Goal: Transaction & Acquisition: Download file/media

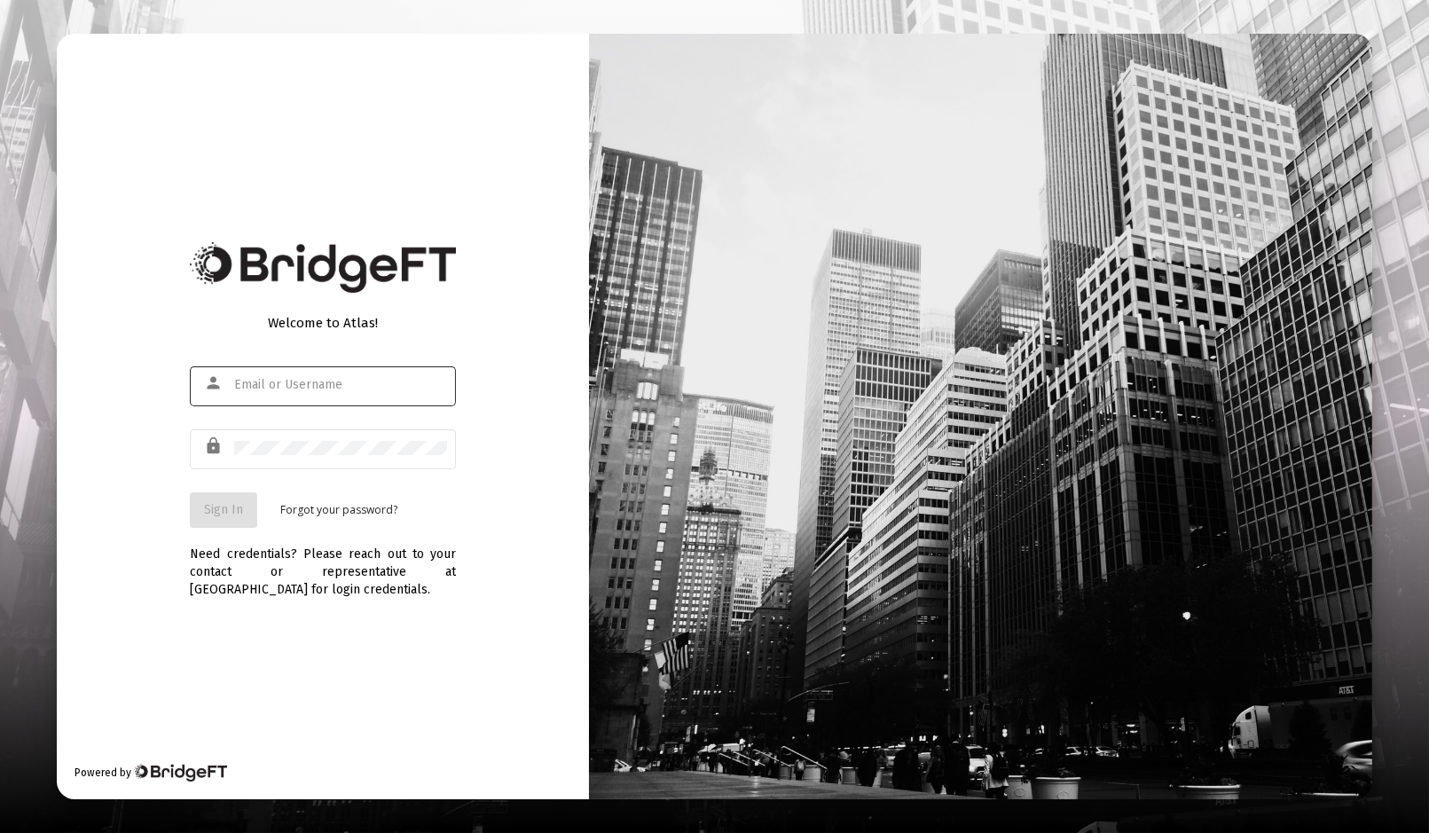
type input "[EMAIL_ADDRESS][DOMAIN_NAME]"
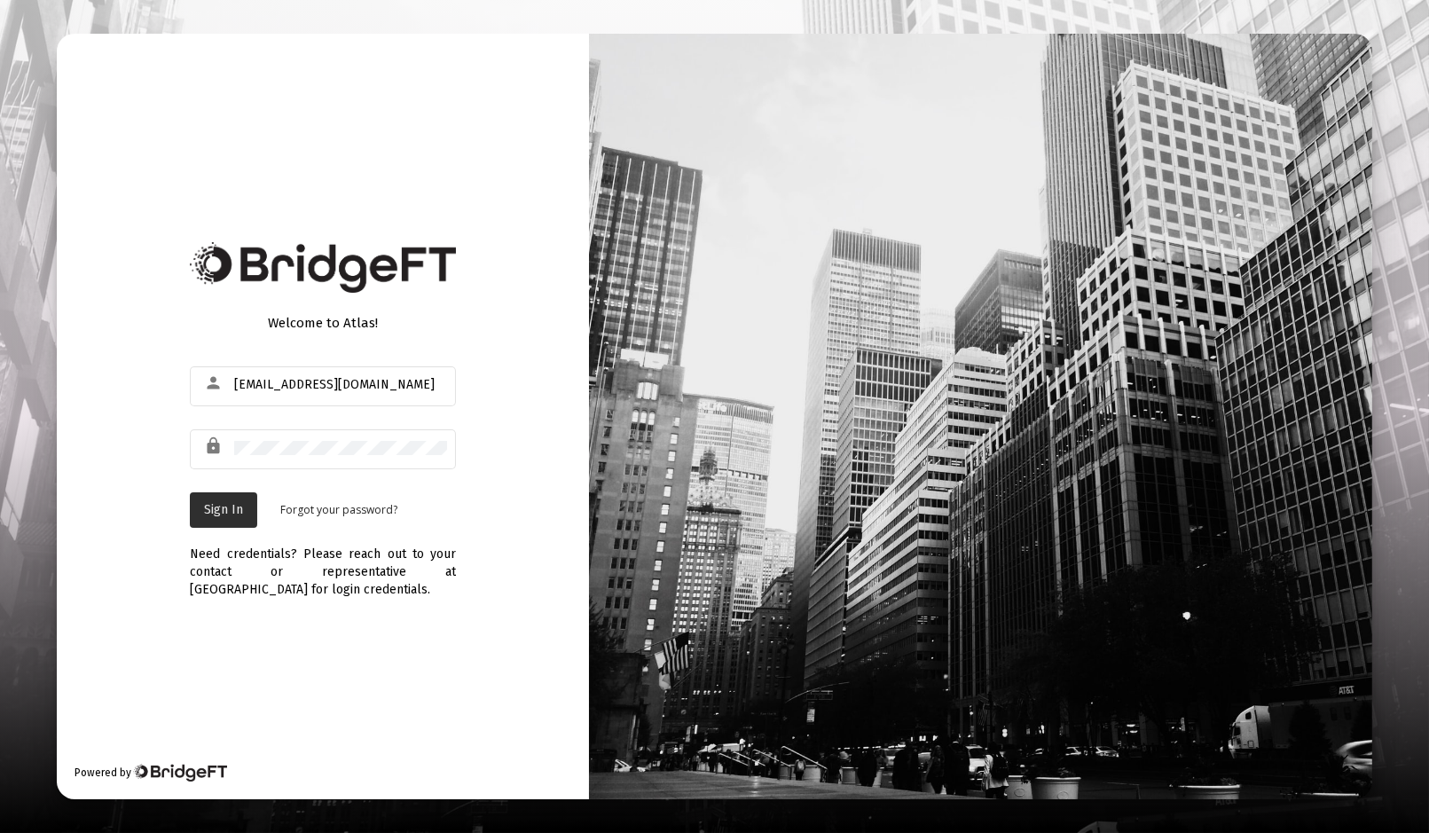
click at [222, 510] on span "Sign In" at bounding box center [223, 509] width 39 height 15
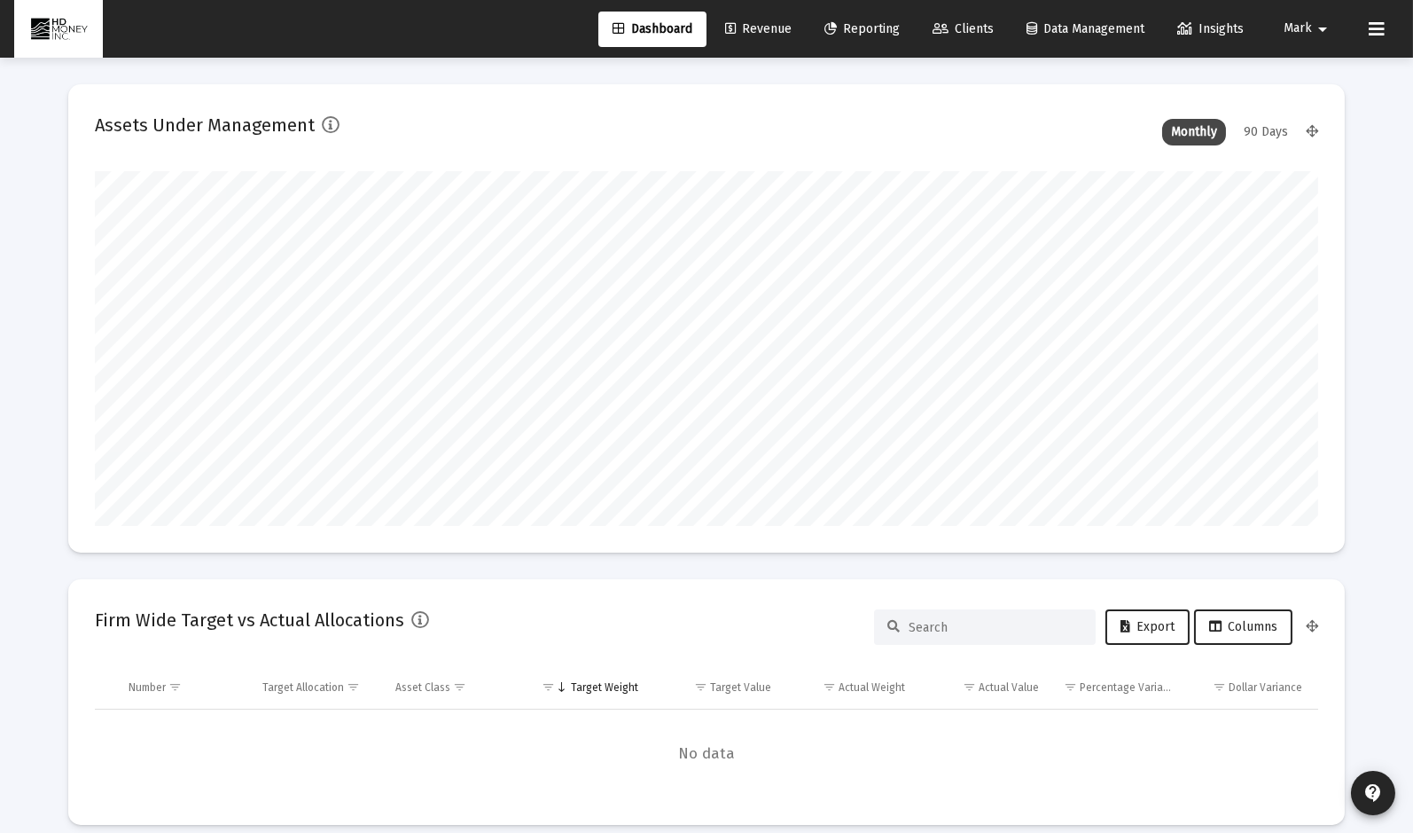
scroll to position [355, 1224]
click at [757, 24] on span "Revenue" at bounding box center [758, 28] width 67 height 15
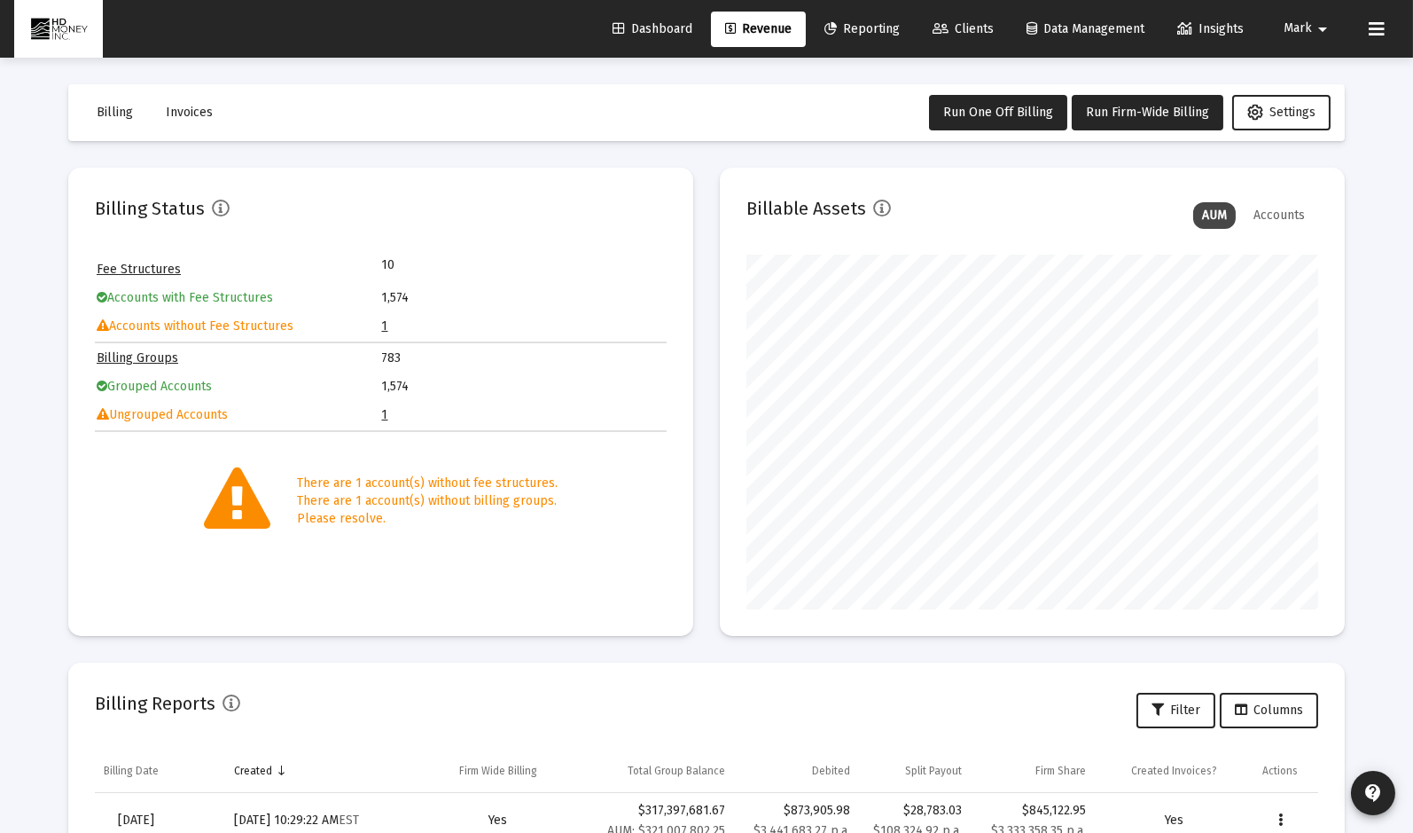
scroll to position [355, 572]
click at [385, 413] on link "1" at bounding box center [385, 414] width 6 height 15
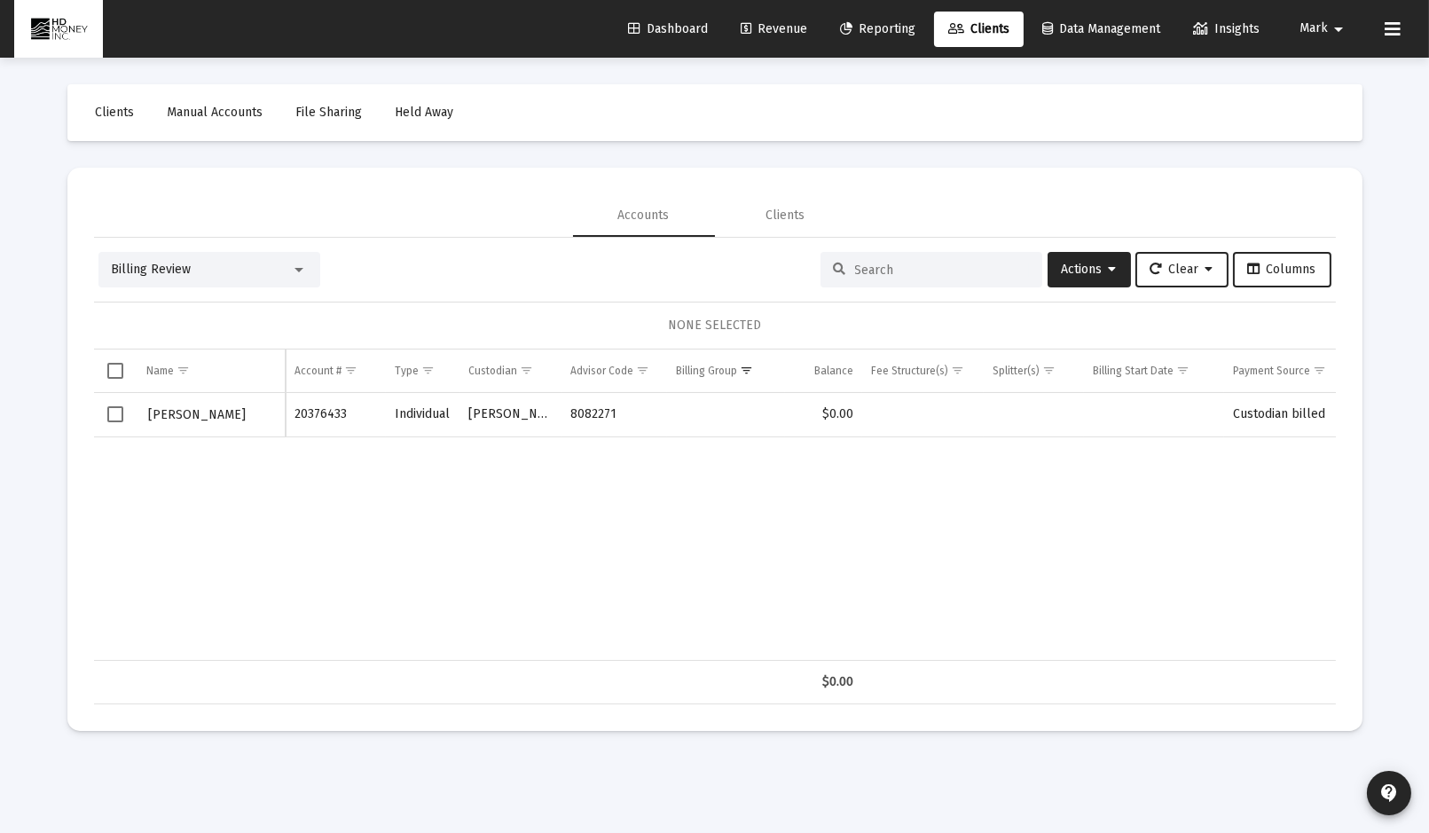
click at [771, 30] on span "Revenue" at bounding box center [773, 28] width 67 height 15
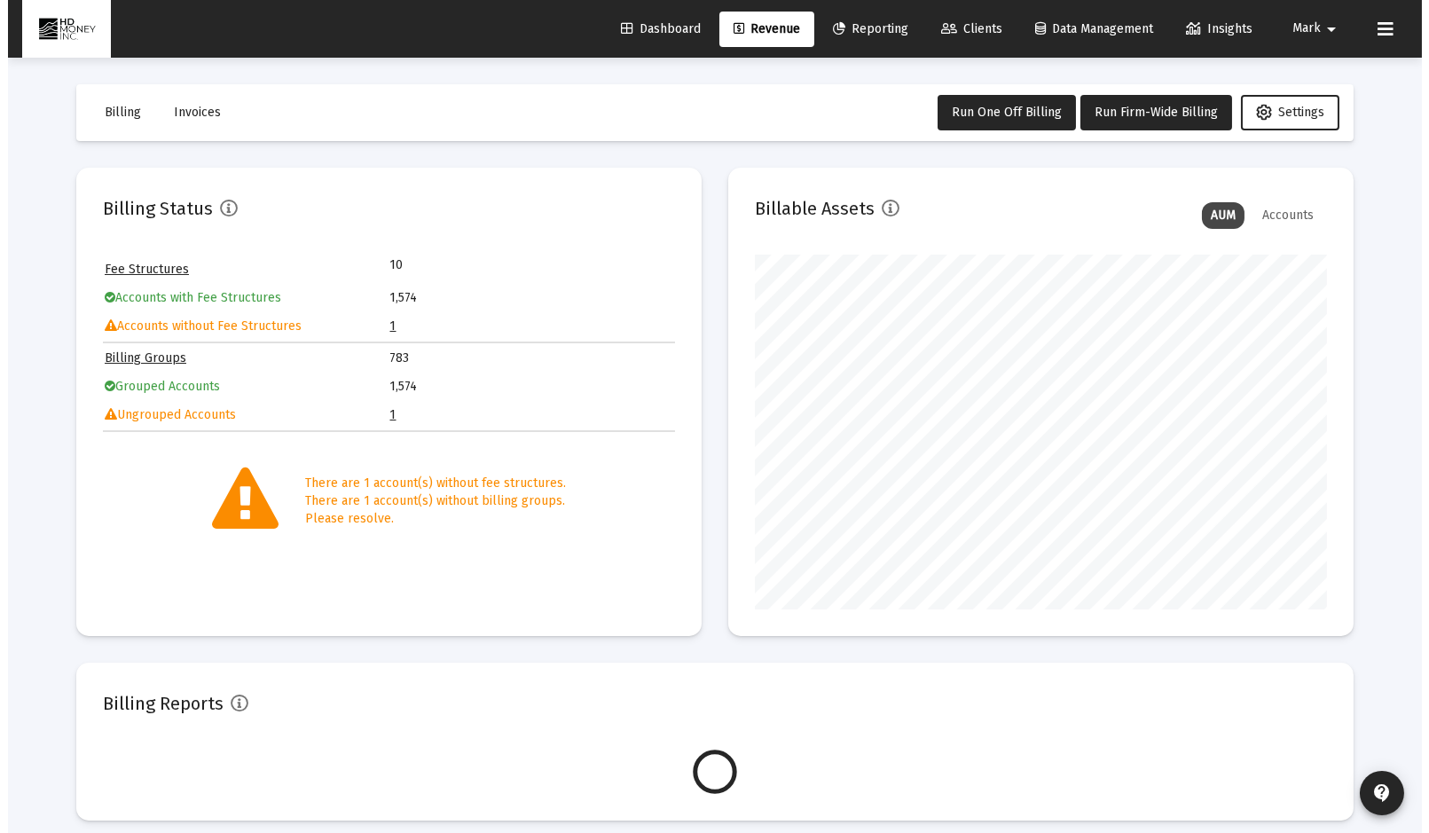
scroll to position [355, 572]
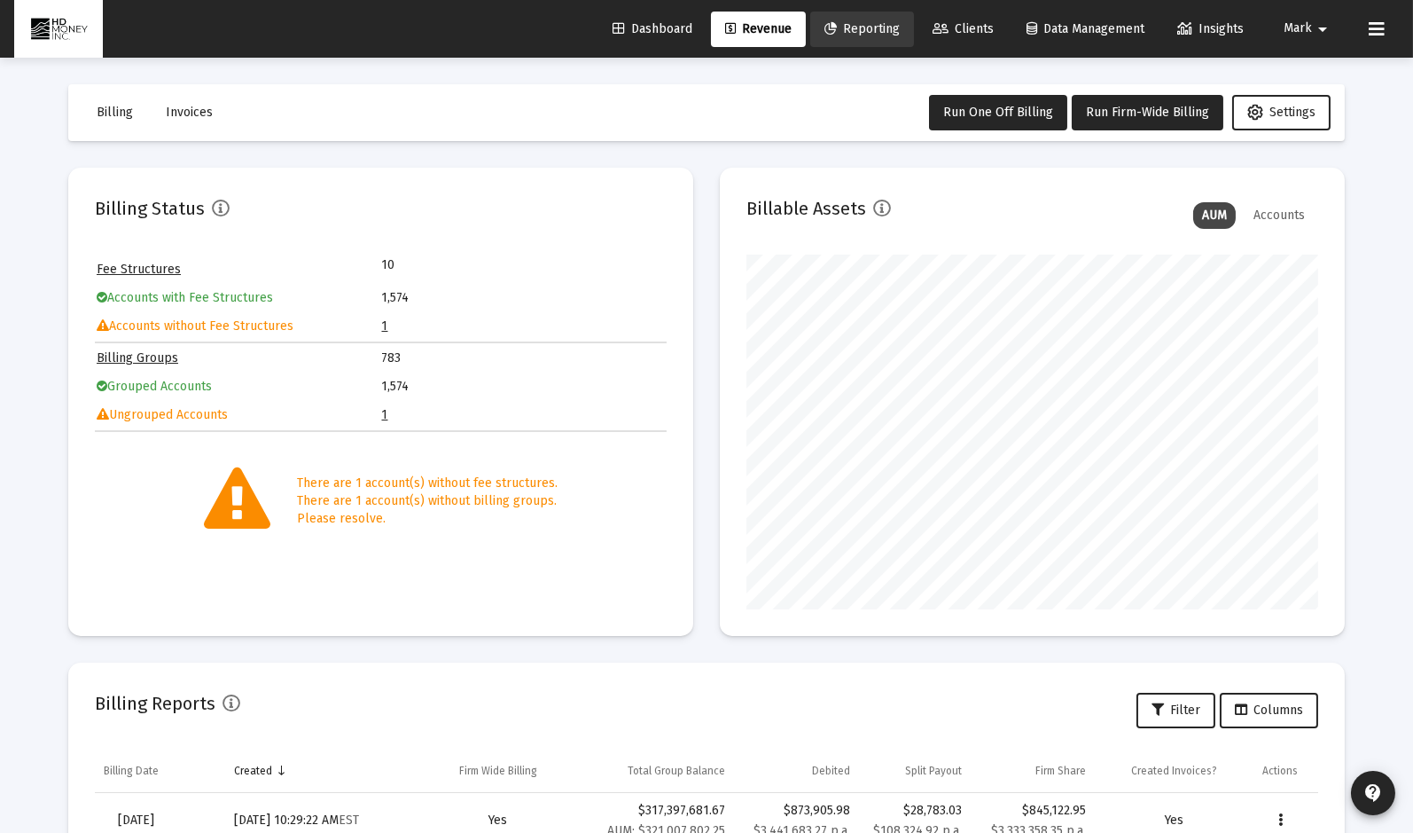
click at [866, 28] on span "Reporting" at bounding box center [862, 28] width 75 height 15
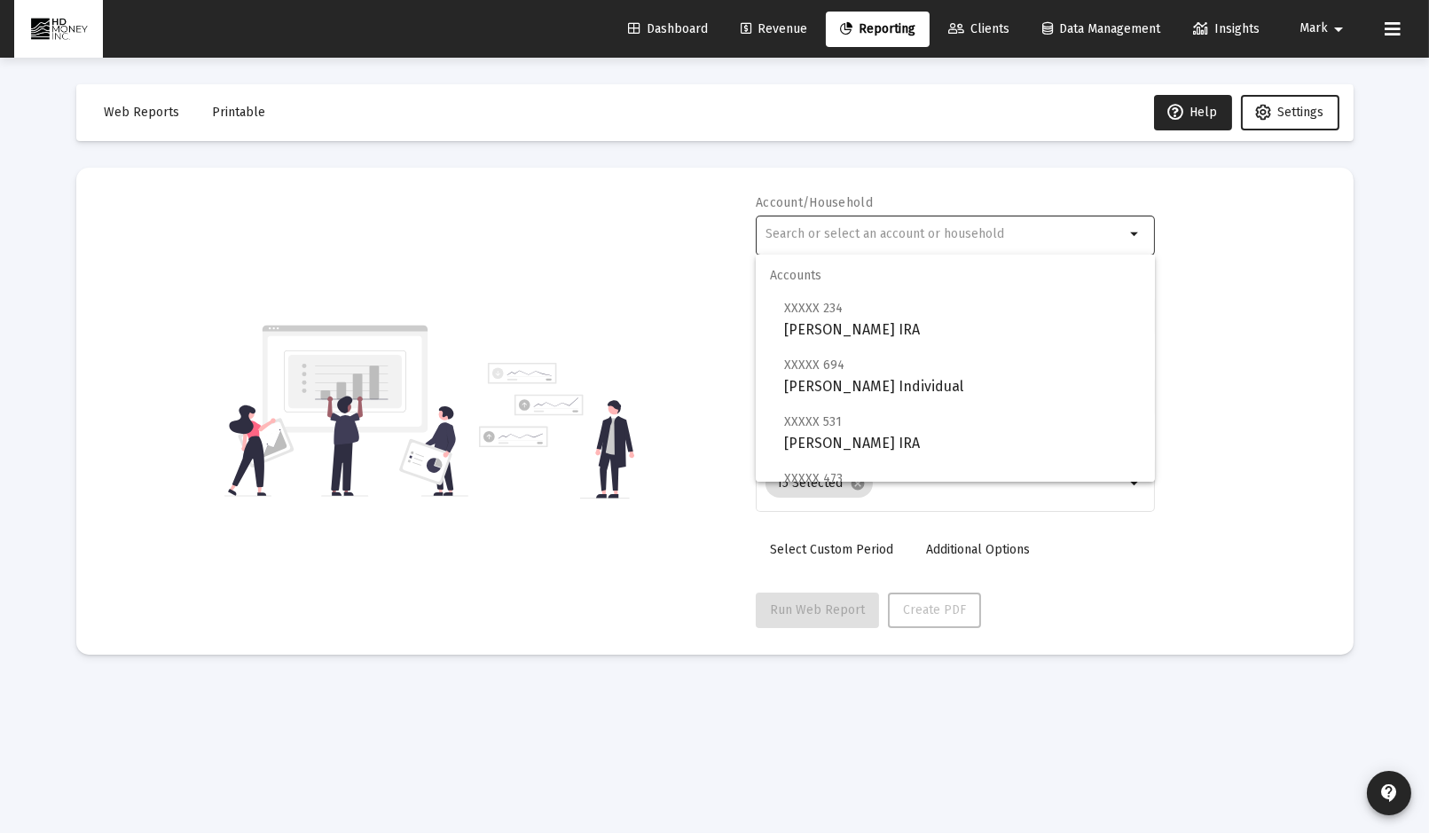
click at [851, 237] on input "text" at bounding box center [944, 234] width 359 height 14
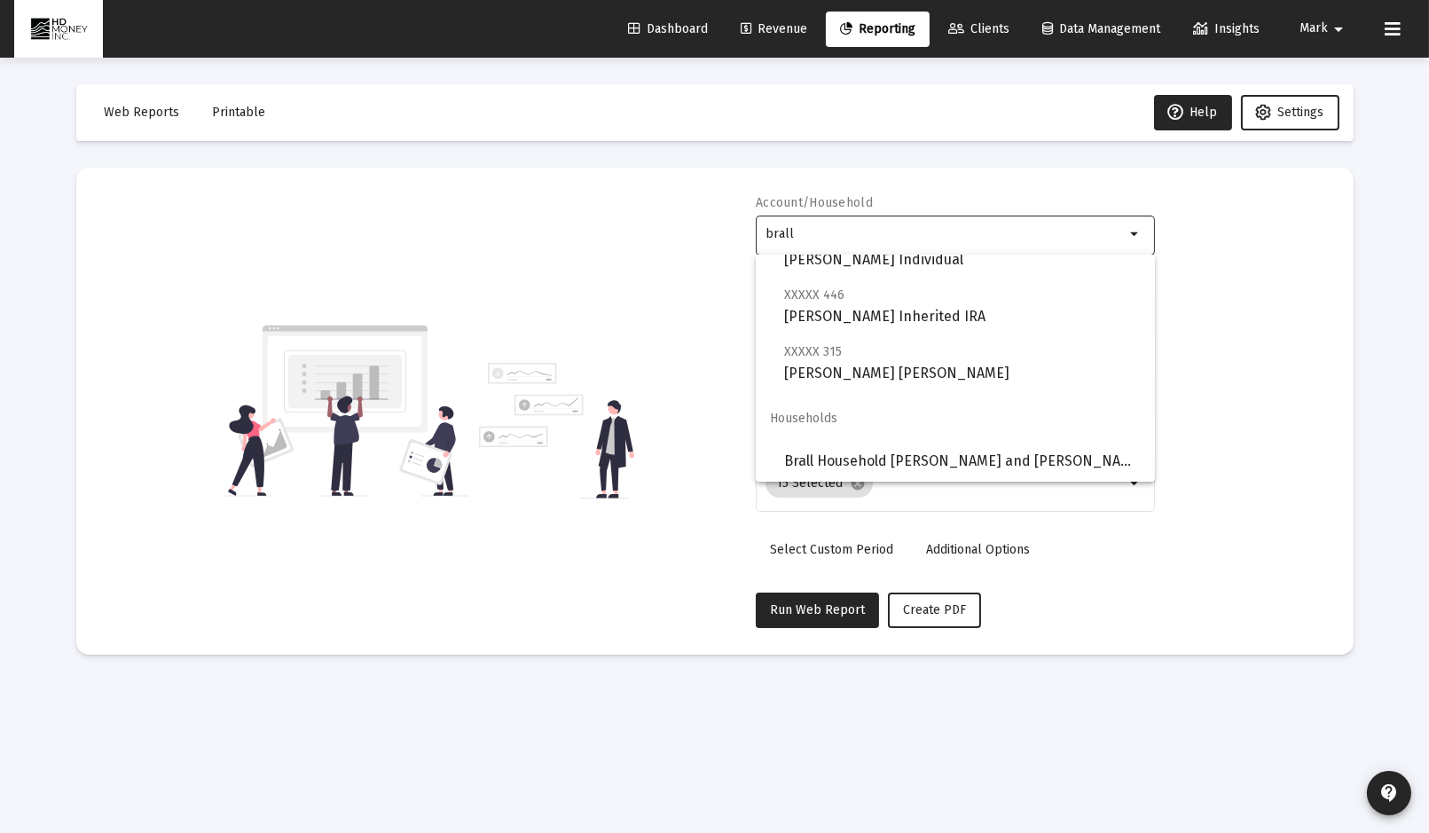
scroll to position [71, 0]
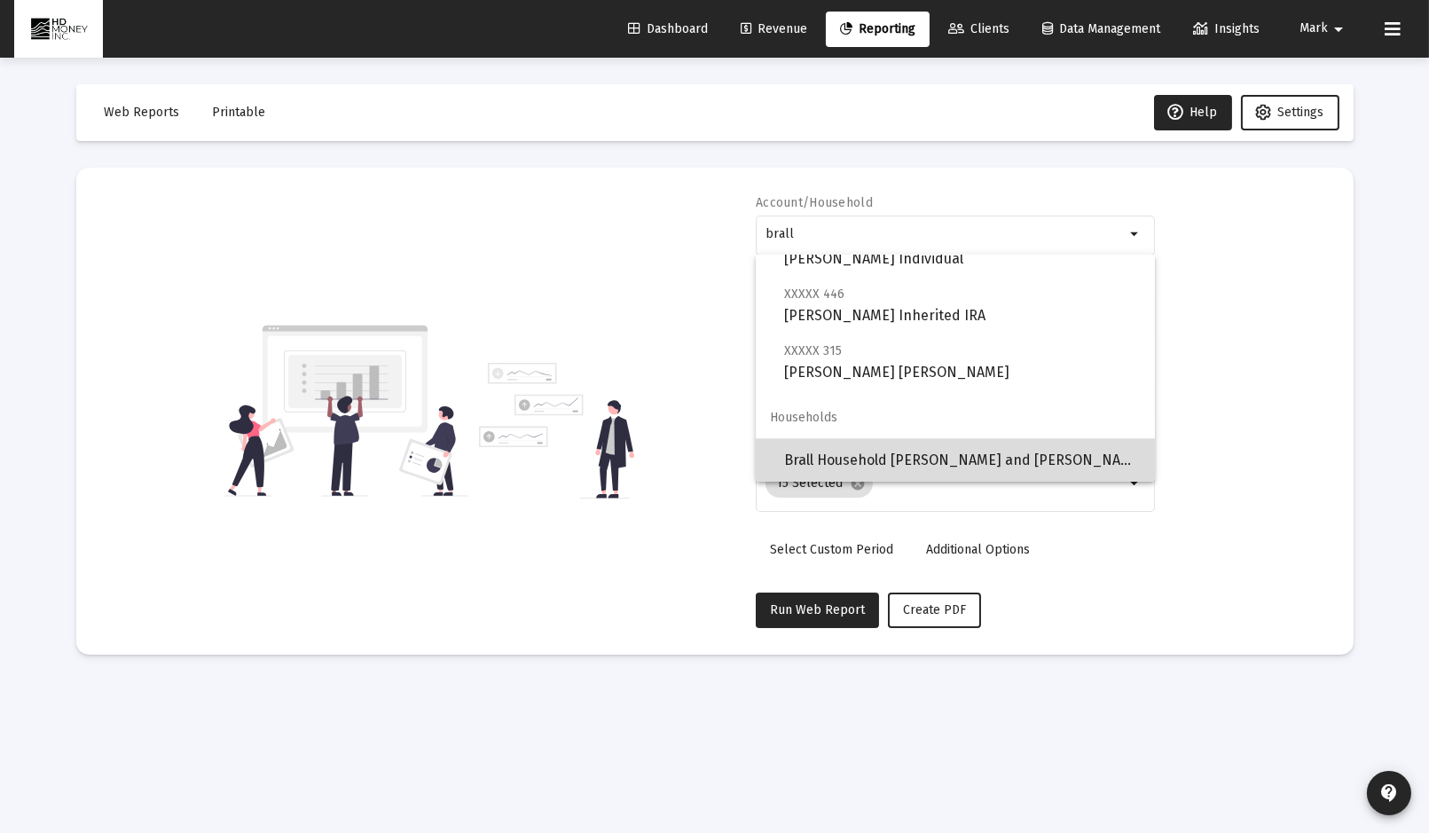
click at [965, 450] on span "Brall Household [PERSON_NAME] and [PERSON_NAME]" at bounding box center [962, 460] width 356 height 43
type input "Brall Household [PERSON_NAME] and [PERSON_NAME]"
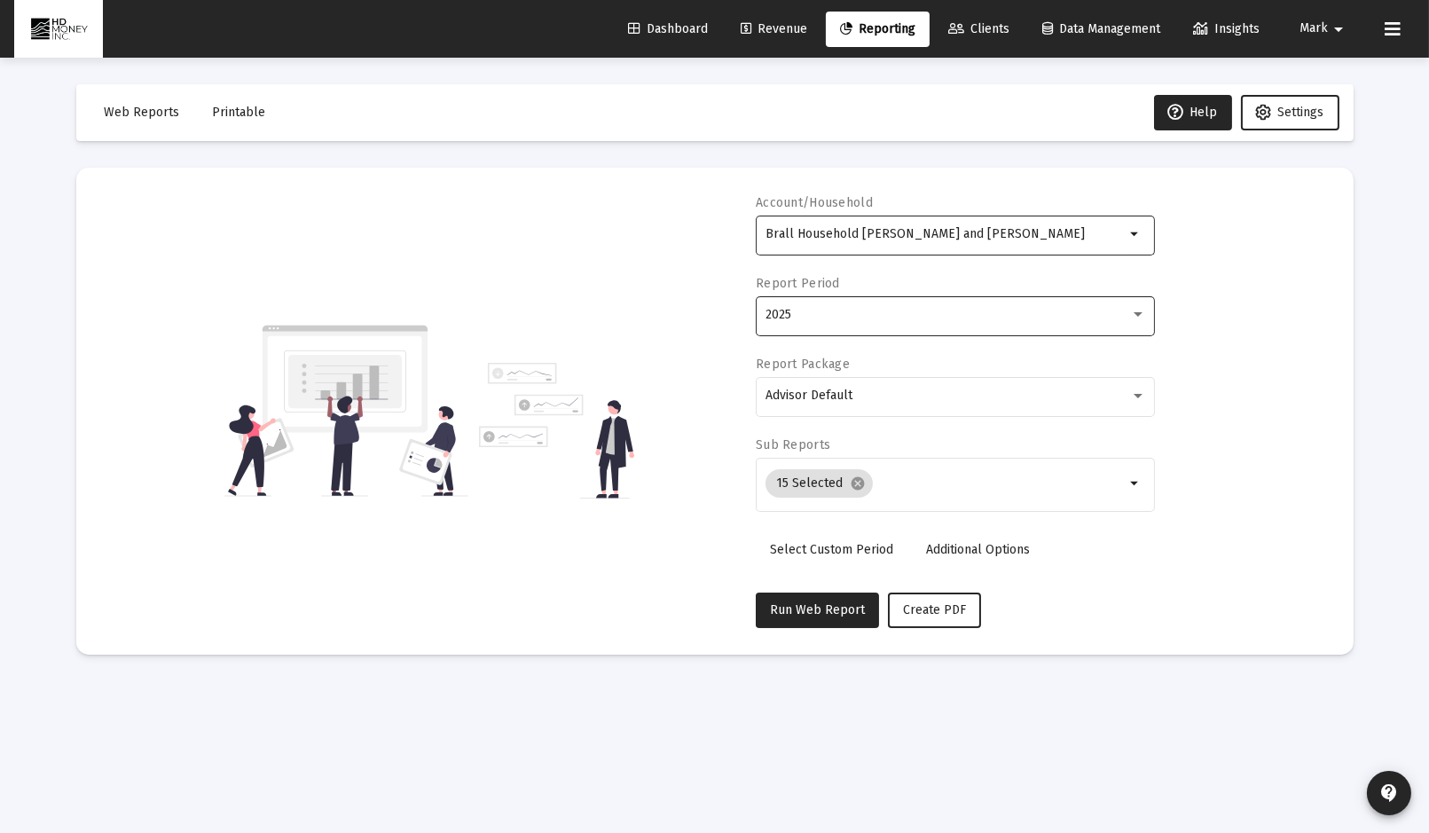
click at [860, 306] on div "2025" at bounding box center [955, 314] width 380 height 43
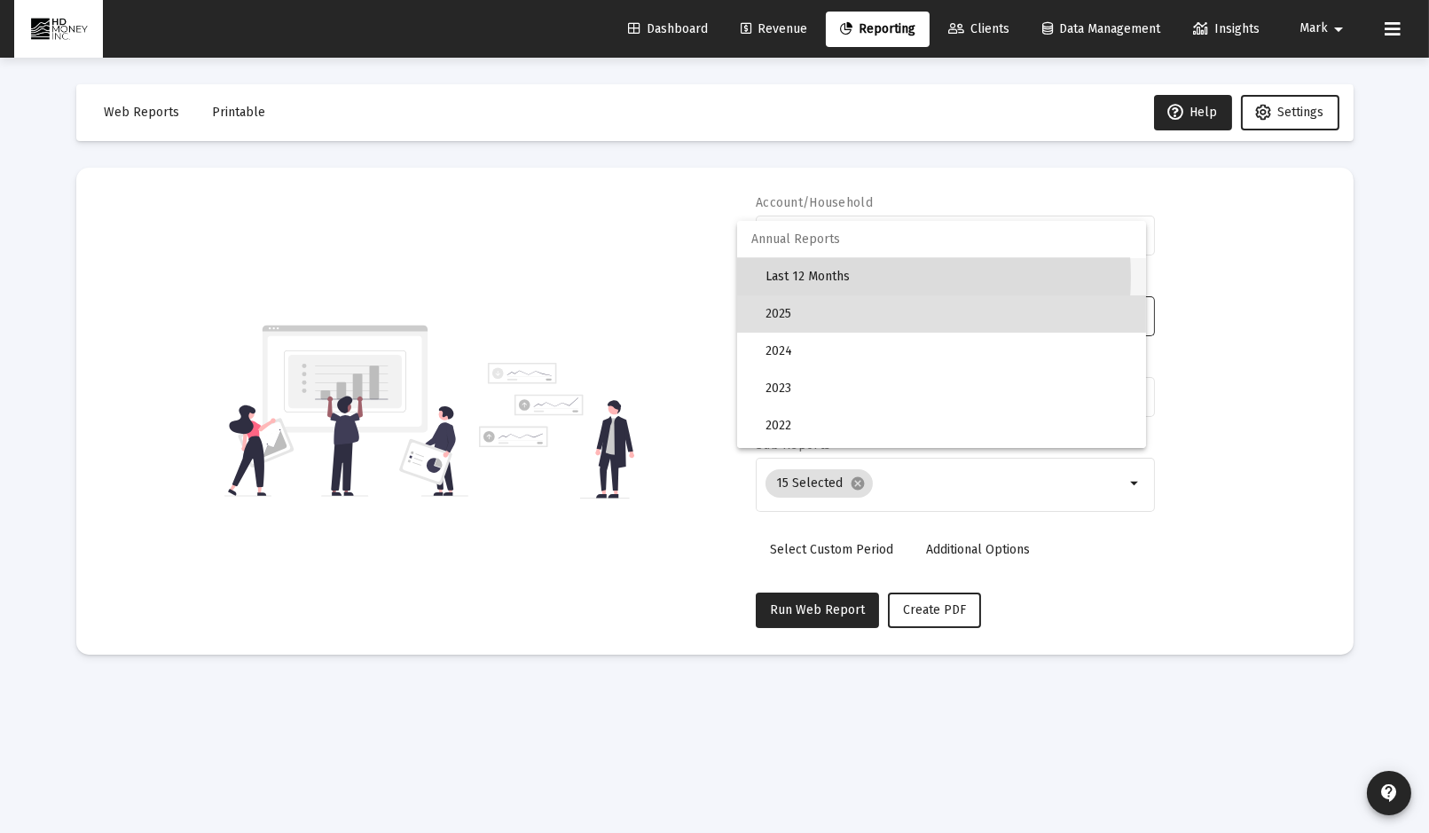
click at [852, 277] on span "Last 12 Months" at bounding box center [948, 276] width 366 height 37
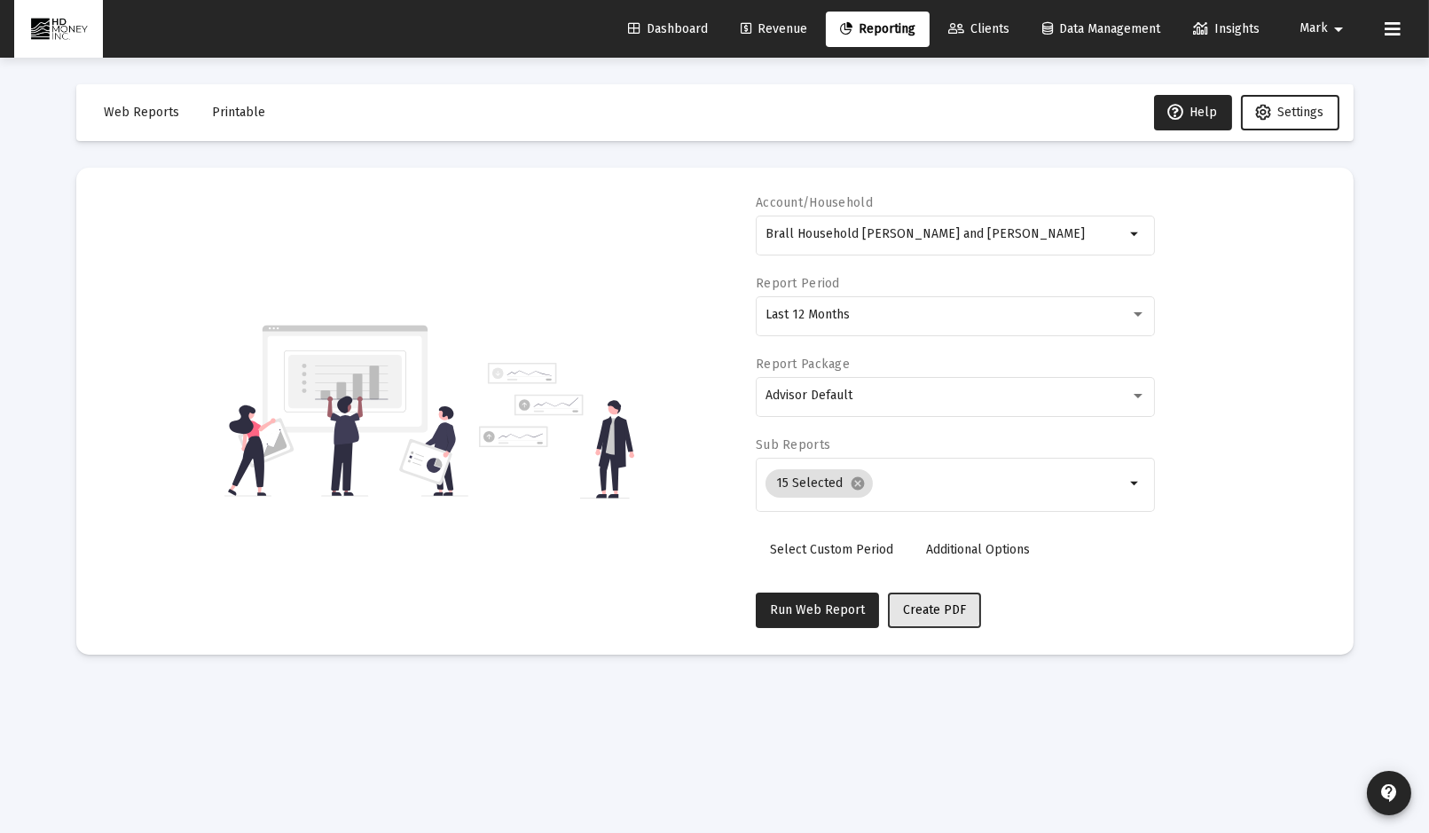
click at [926, 604] on span "Create PDF" at bounding box center [934, 609] width 63 height 15
click at [241, 112] on span "Printable" at bounding box center [239, 112] width 53 height 15
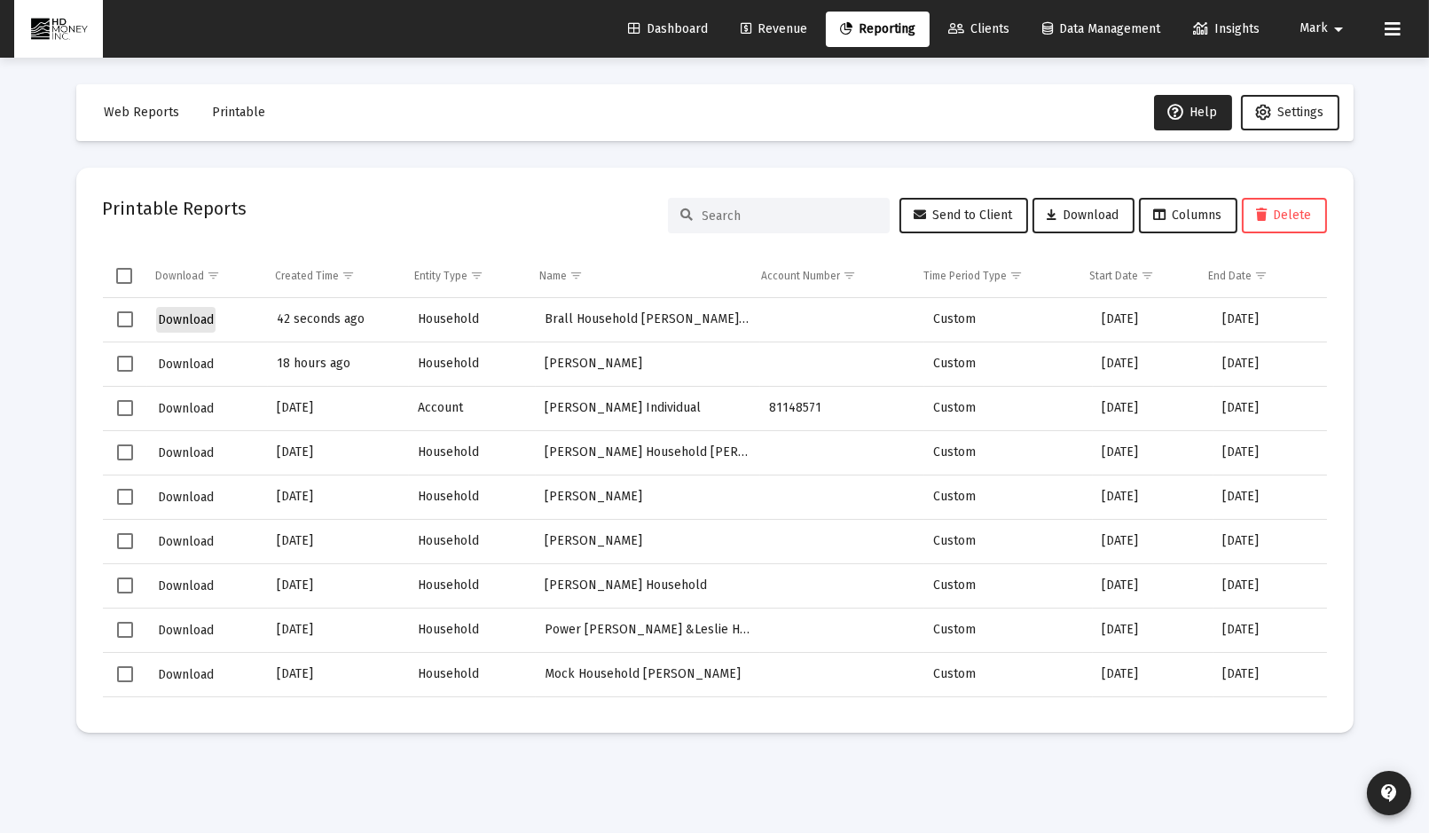
click at [176, 315] on span "Download" at bounding box center [186, 319] width 56 height 15
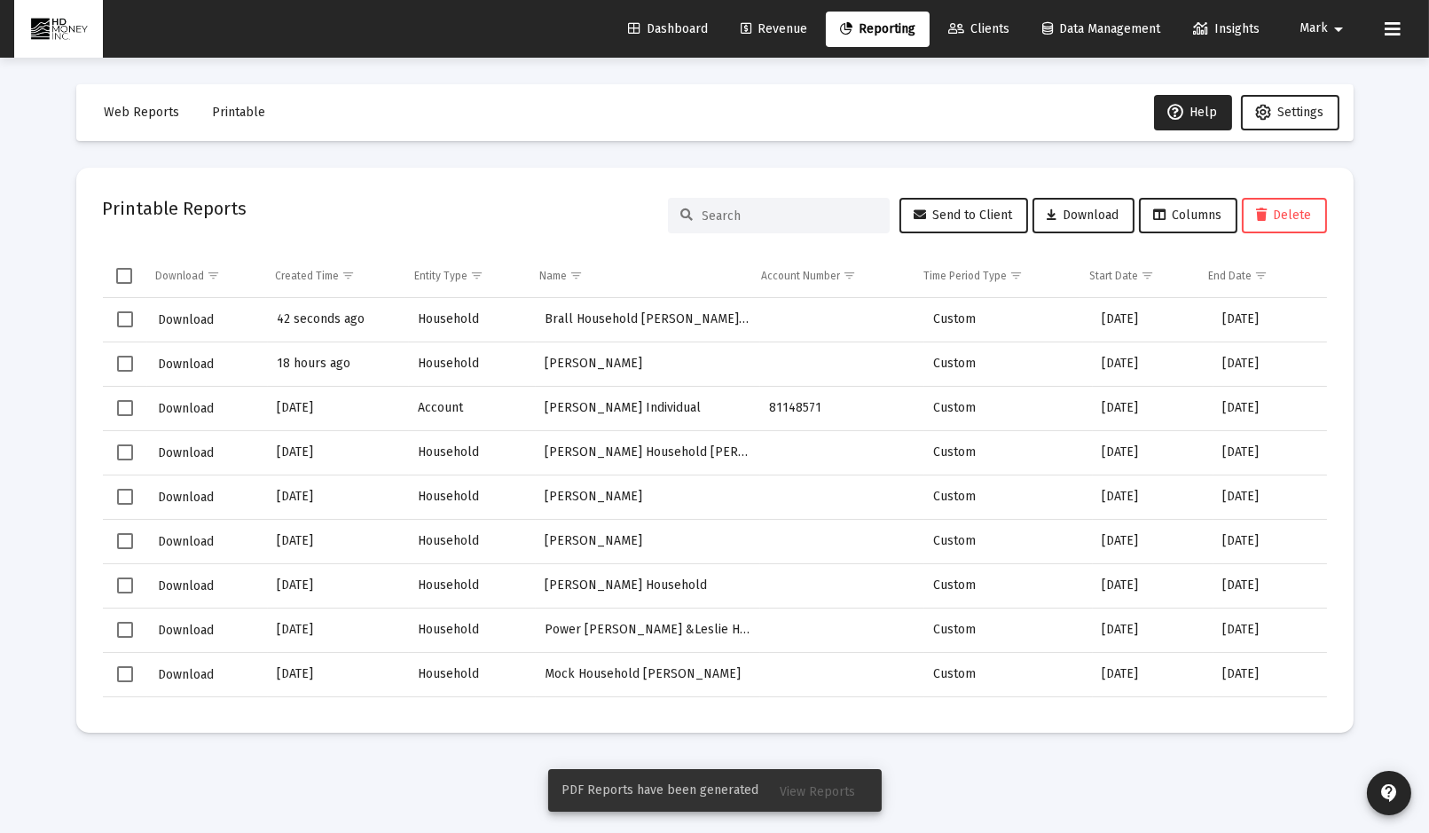
click at [823, 791] on span "View Reports" at bounding box center [817, 791] width 75 height 15
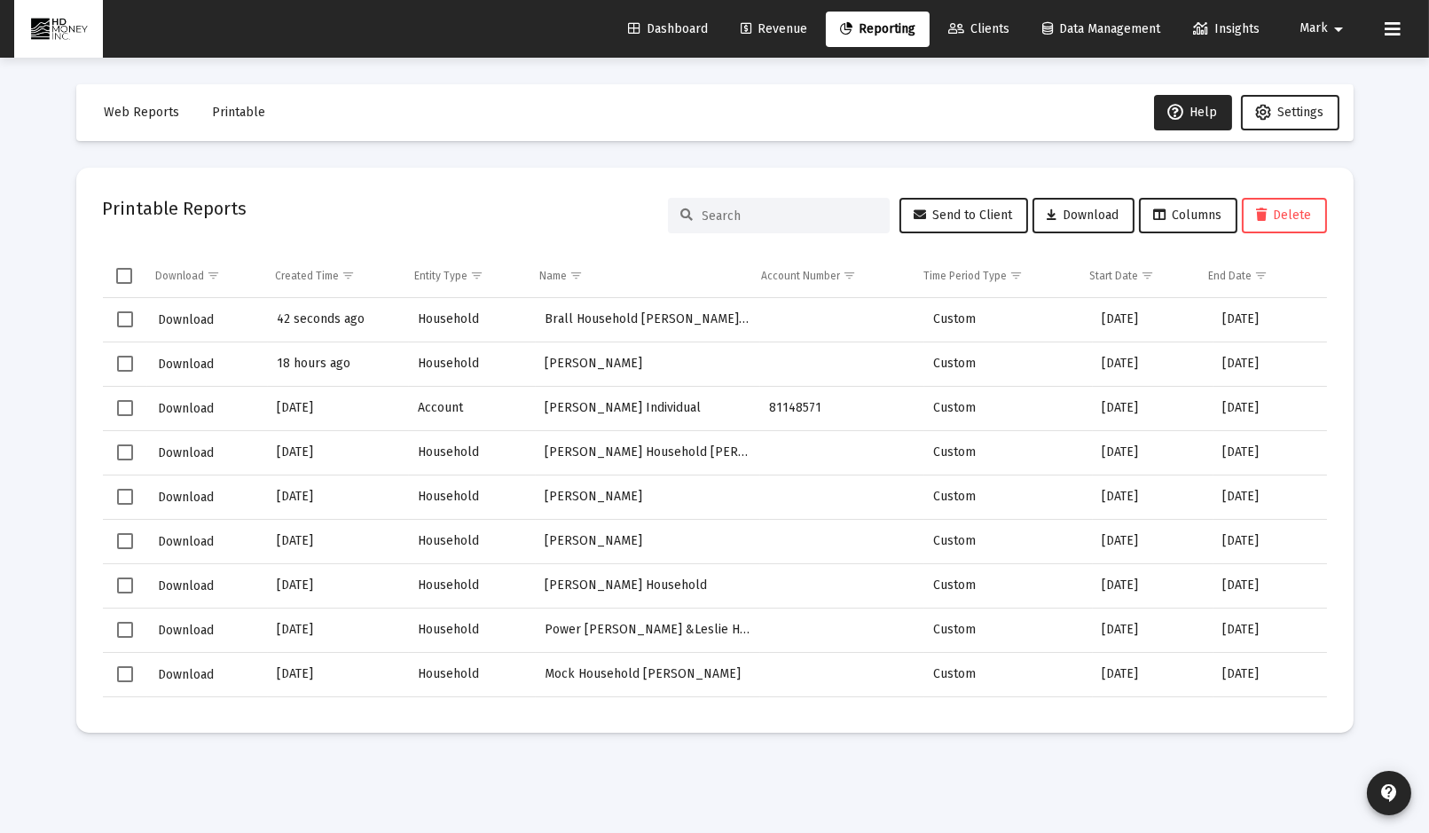
click at [1335, 30] on mat-icon "arrow_drop_down" at bounding box center [1337, 29] width 21 height 35
click at [129, 314] on div at bounding box center [714, 416] width 1429 height 833
click at [131, 317] on span "Select row" at bounding box center [125, 319] width 16 height 16
click at [192, 314] on span "Download" at bounding box center [186, 319] width 56 height 15
